Goal: Task Accomplishment & Management: Use online tool/utility

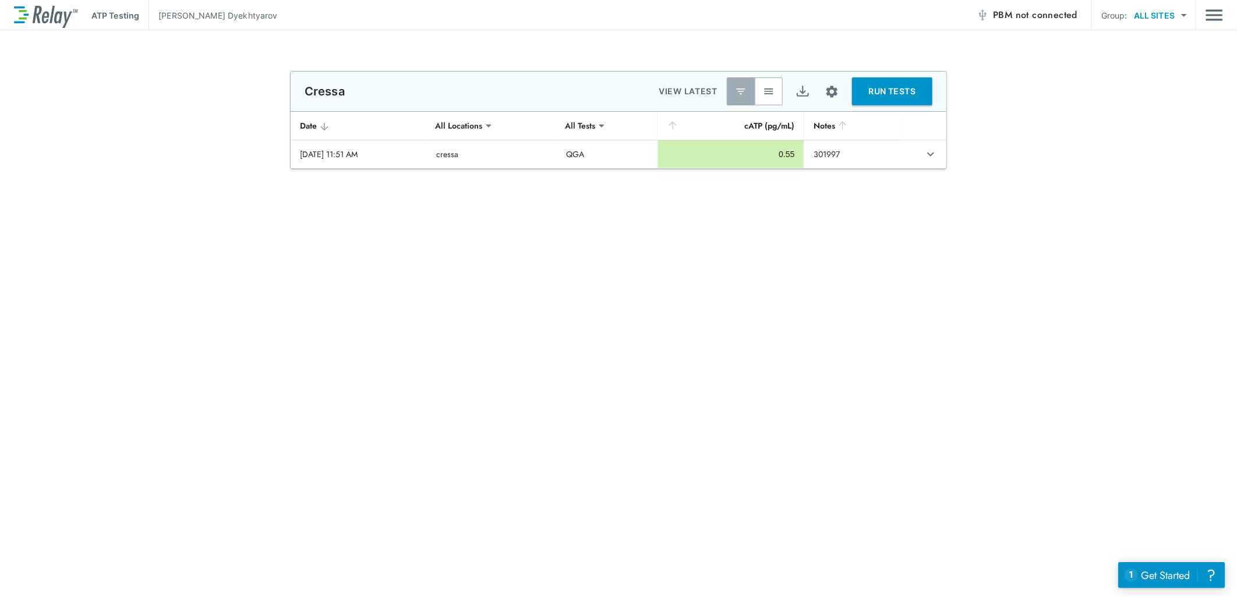
type input "***"
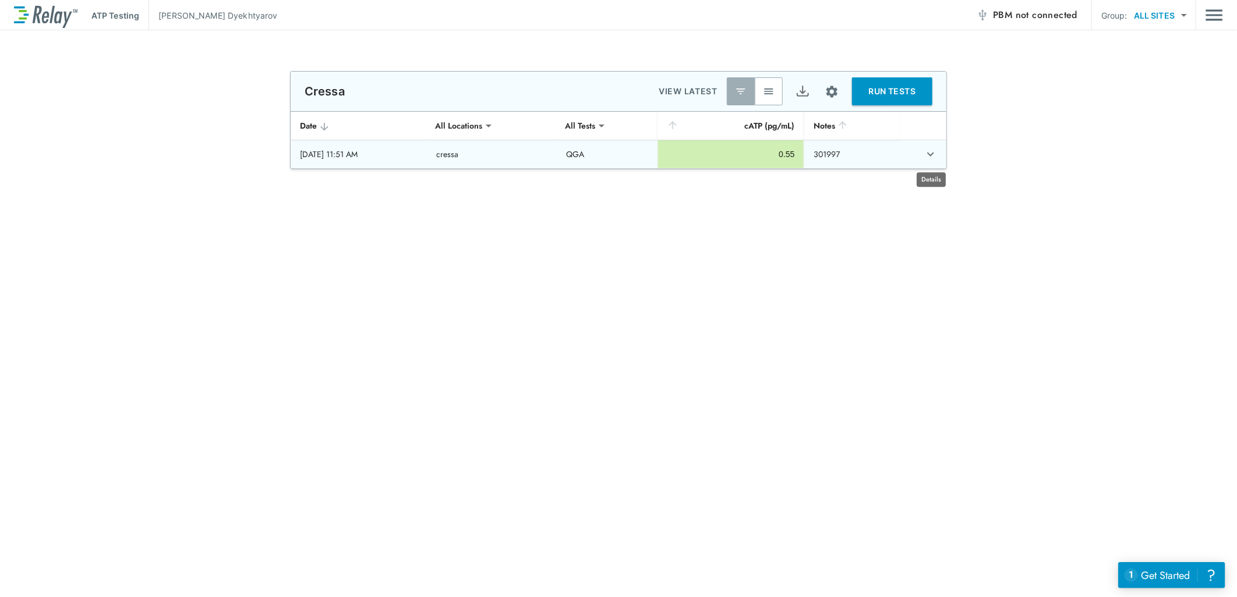
click at [927, 156] on icon "expand row" at bounding box center [930, 154] width 14 height 14
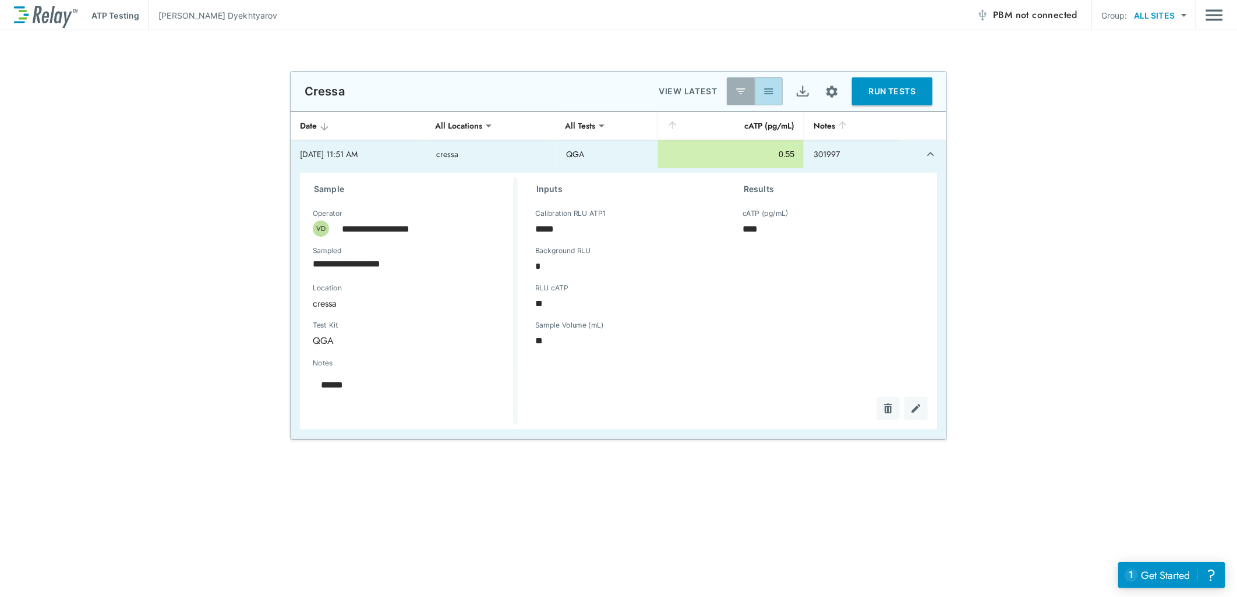
click at [760, 92] on button "button" at bounding box center [769, 91] width 28 height 28
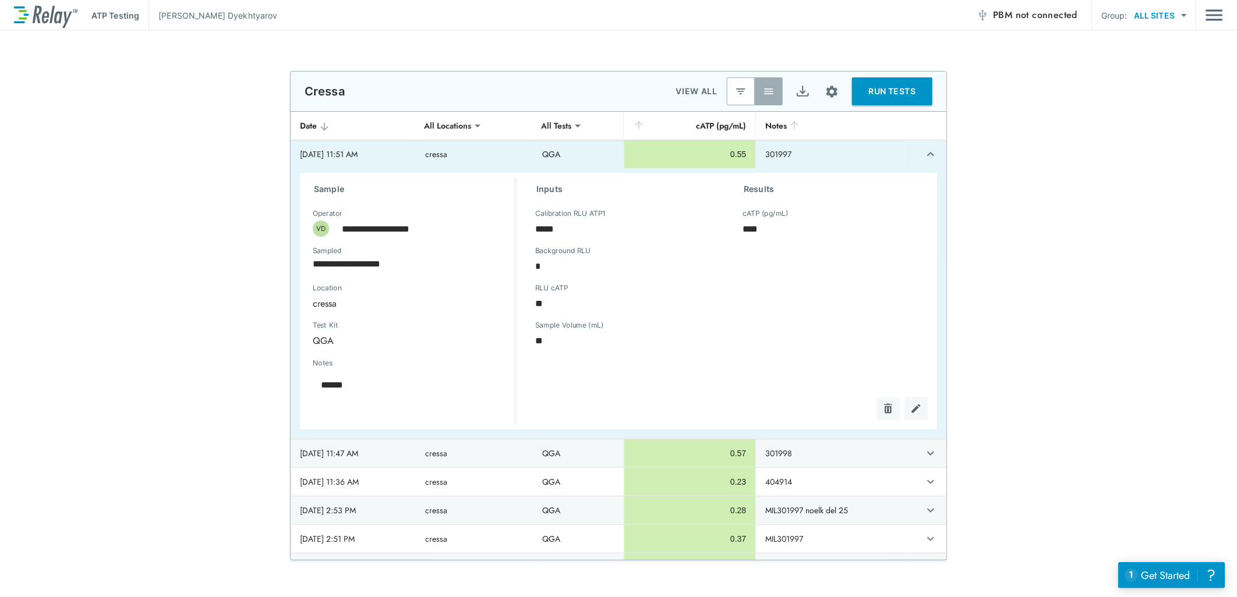
type textarea "*"
click at [923, 154] on icon "expand row" at bounding box center [930, 154] width 14 height 14
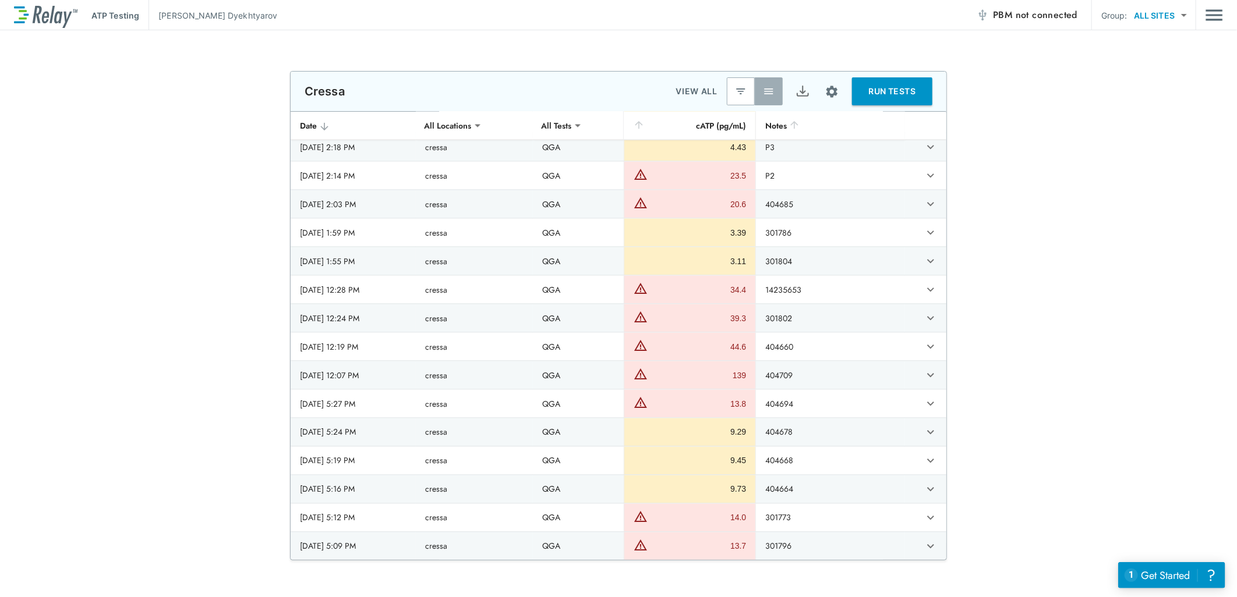
scroll to position [3841, 0]
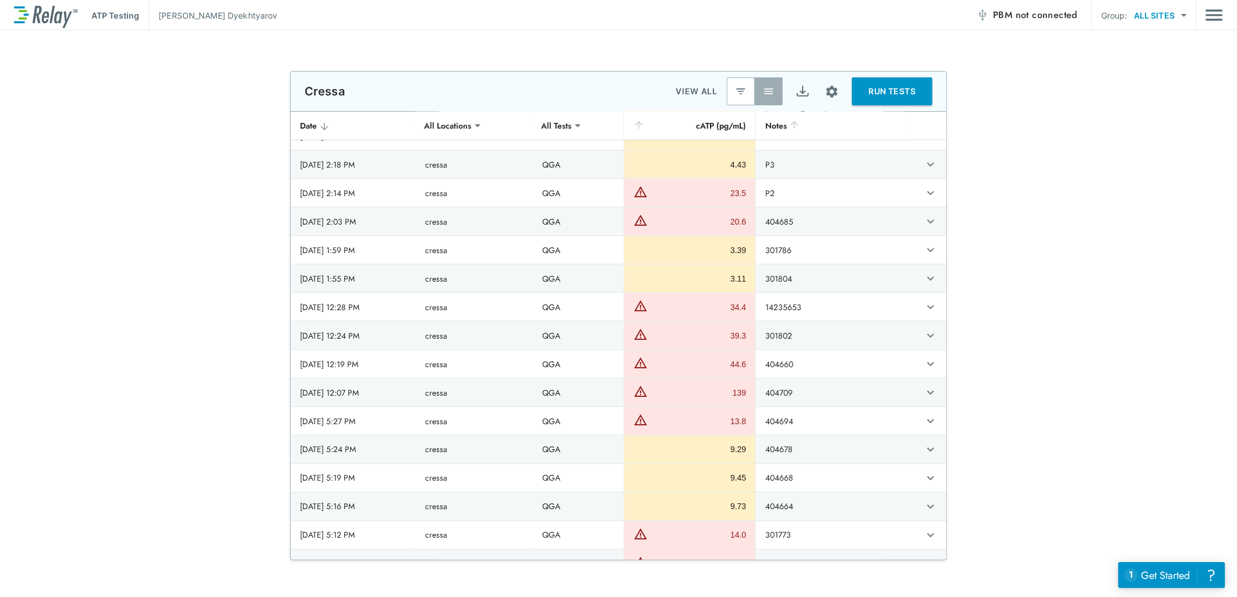
click at [796, 128] on icon "sticky table" at bounding box center [794, 125] width 12 height 12
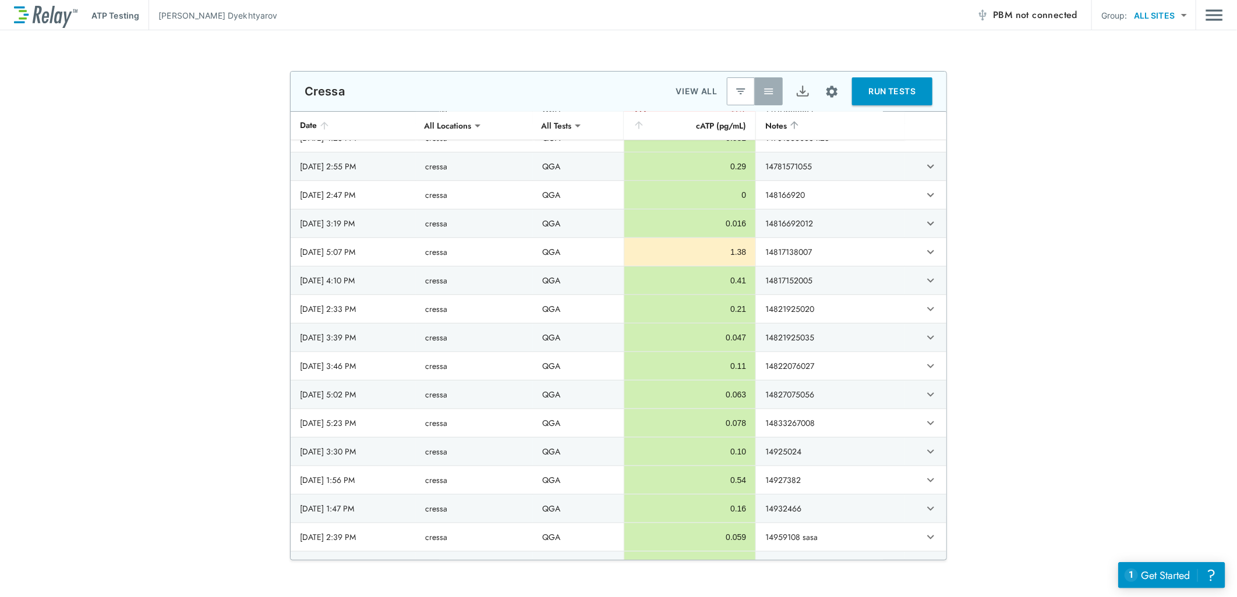
scroll to position [0, 0]
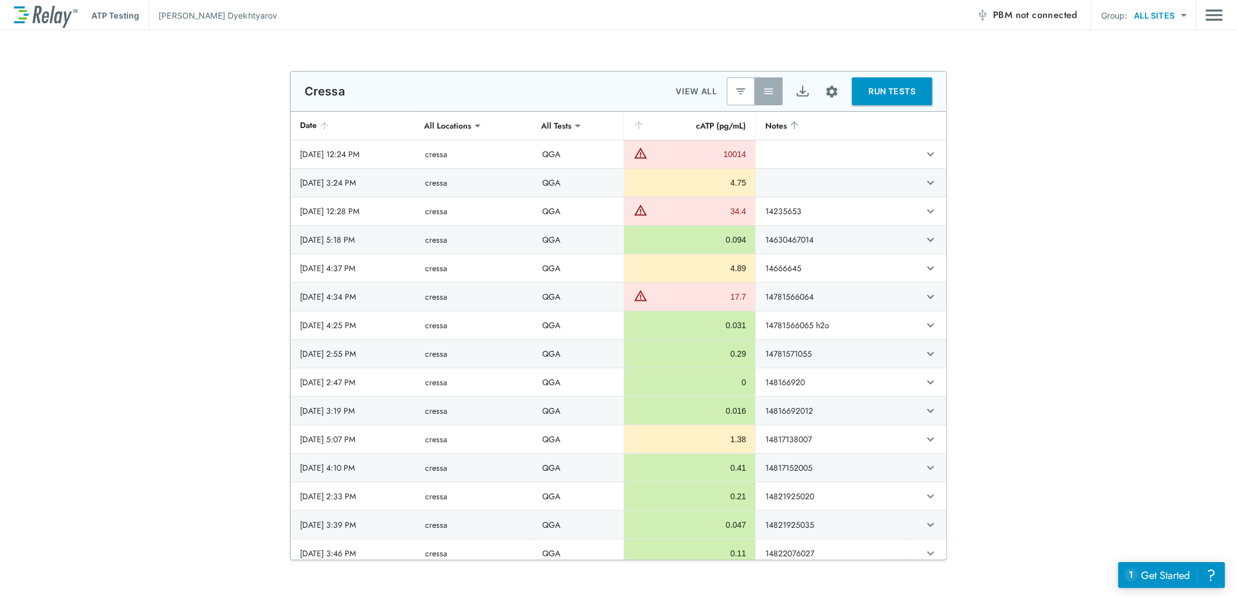
click at [787, 119] on div "Notes" at bounding box center [830, 126] width 130 height 14
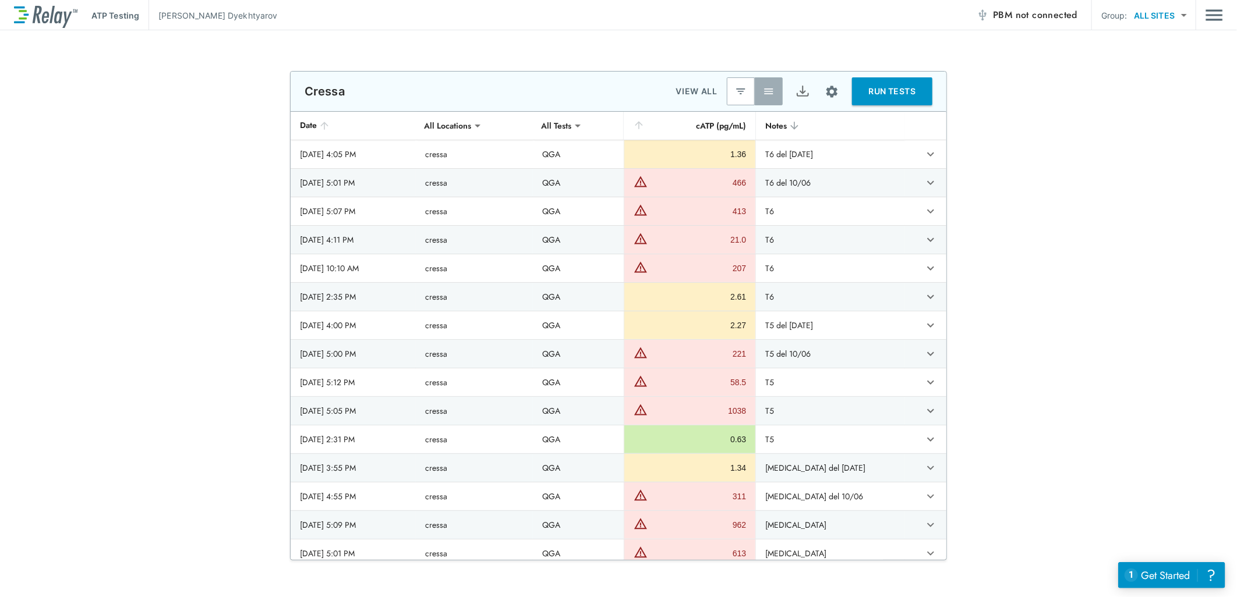
click at [778, 119] on div "Notes" at bounding box center [830, 126] width 130 height 14
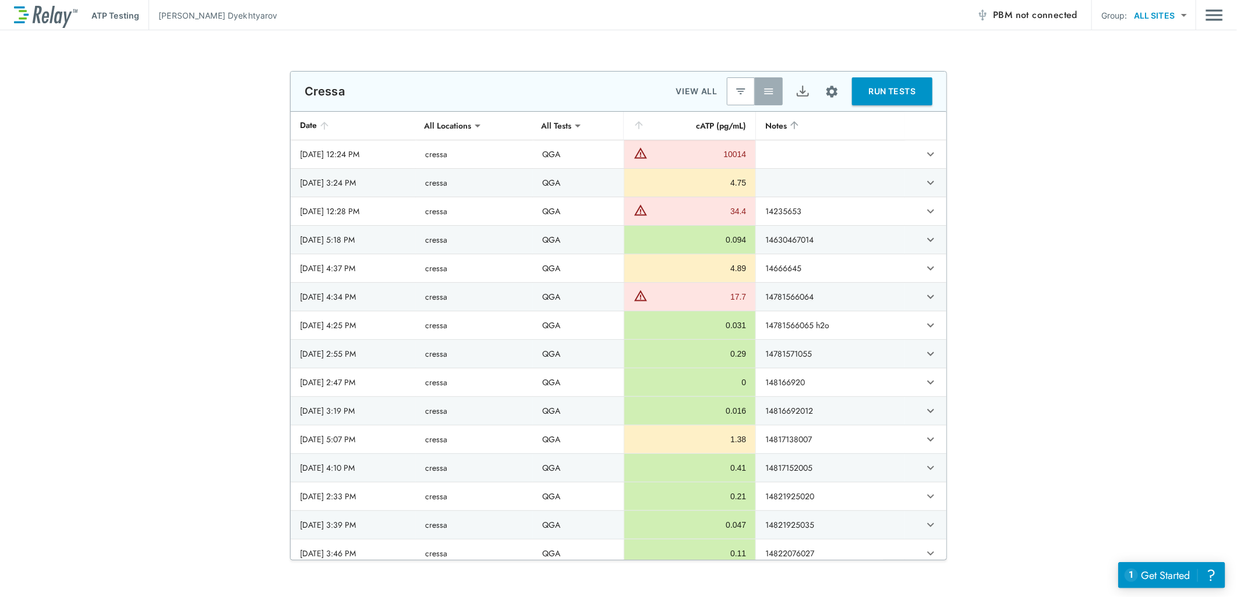
click at [322, 124] on icon "sticky table" at bounding box center [324, 126] width 8 height 8
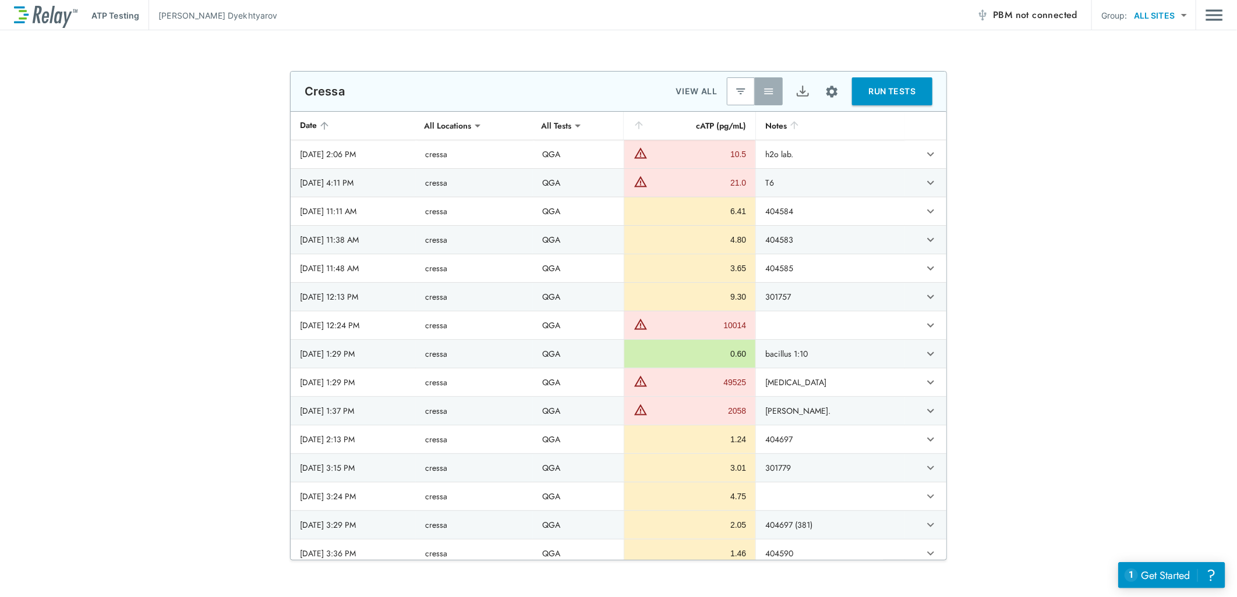
click at [318, 121] on icon "sticky table" at bounding box center [324, 126] width 12 height 12
